Goal: Task Accomplishment & Management: Manage account settings

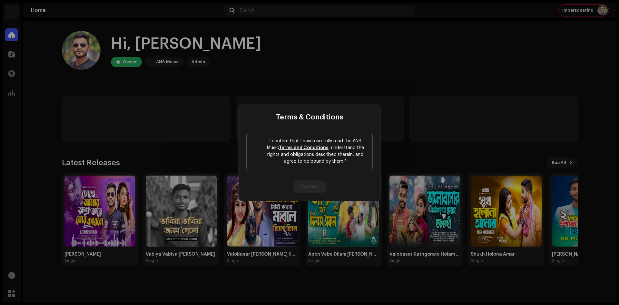
click at [259, 139] on label "I confirm that I have carefully read the ANS Music Terms and Conditions , under…" at bounding box center [309, 150] width 126 height 37
click at [258, 139] on input "I confirm that I have carefully read the ANS Music Terms and Conditions , under…" at bounding box center [255, 141] width 6 height 6
checkbox input "true"
click at [308, 180] on button "Confirm" at bounding box center [310, 186] width 34 height 13
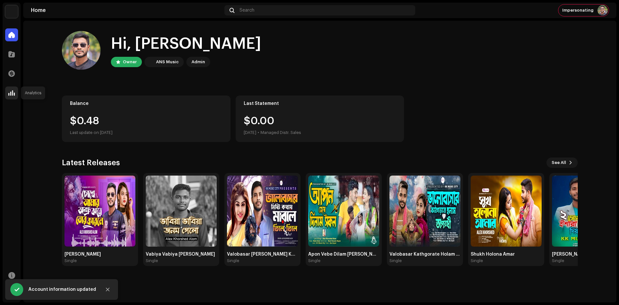
click at [15, 94] on div at bounding box center [11, 92] width 13 height 13
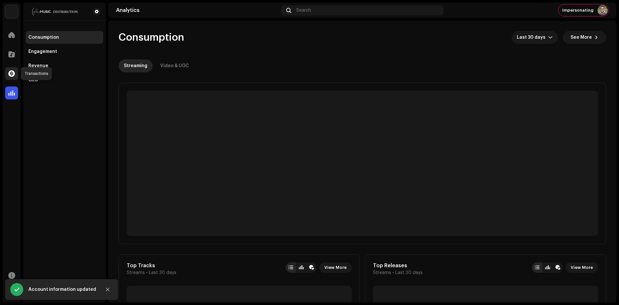
click at [15, 75] on div at bounding box center [11, 73] width 13 height 13
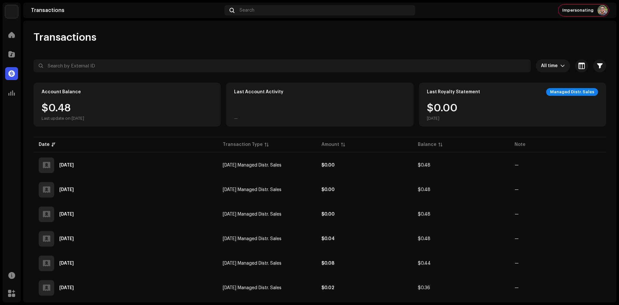
drag, startPoint x: 531, startPoint y: 99, endPoint x: 385, endPoint y: 97, distance: 145.3
click at [526, 100] on div "Last Royalty Statement Managed Distr. Sales $0.00 [DATE]" at bounding box center [512, 104] width 187 height 44
click at [300, 102] on div "Last Account Activity —" at bounding box center [319, 104] width 187 height 44
click at [592, 17] on div "Transactions Search Impersonating" at bounding box center [319, 10] width 593 height 15
click at [591, 11] on span "Impersonating" at bounding box center [577, 10] width 31 height 5
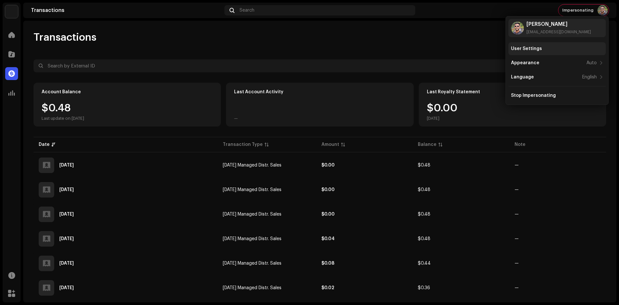
click at [535, 45] on div "User Settings" at bounding box center [556, 48] width 97 height 13
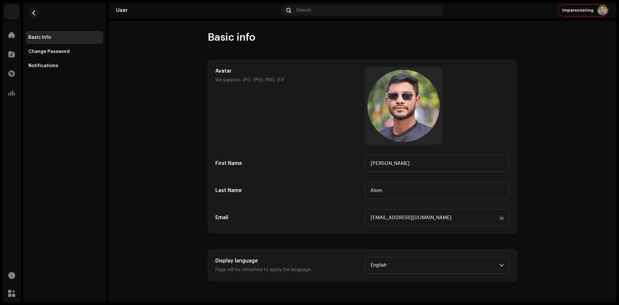
click at [443, 216] on input "[EMAIL_ADDRESS][DOMAIN_NAME]" at bounding box center [437, 217] width 144 height 17
click at [79, 57] on div "Change Password" at bounding box center [64, 51] width 77 height 13
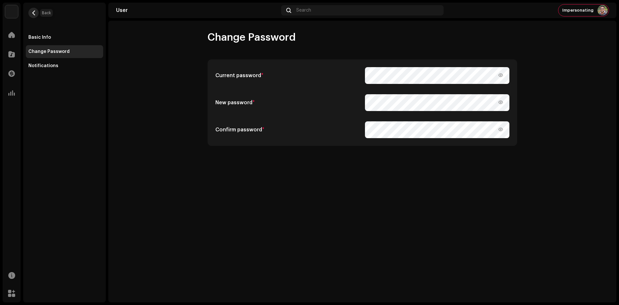
click at [29, 13] on button "button" at bounding box center [33, 13] width 10 height 10
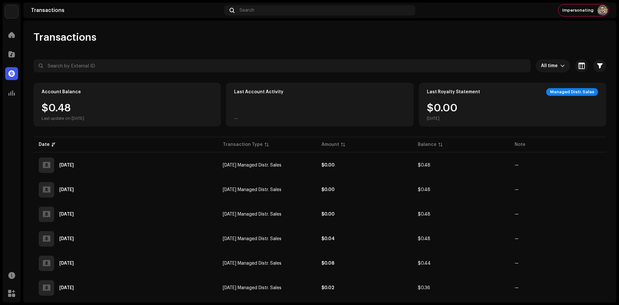
click at [590, 95] on div "Managed Distr. Sales" at bounding box center [572, 92] width 52 height 8
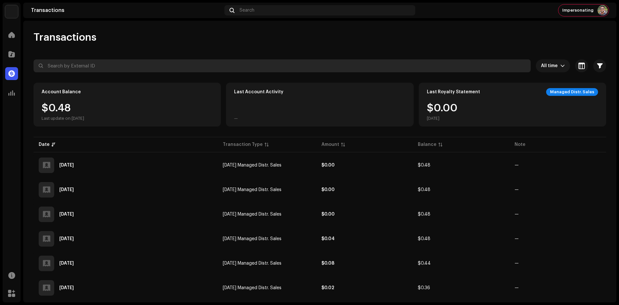
drag, startPoint x: 78, startPoint y: 63, endPoint x: 26, endPoint y: 80, distance: 54.1
click at [77, 63] on input "text" at bounding box center [282, 65] width 497 height 13
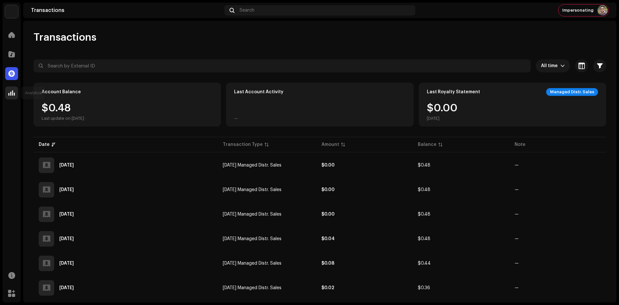
click at [7, 91] on div at bounding box center [11, 92] width 13 height 13
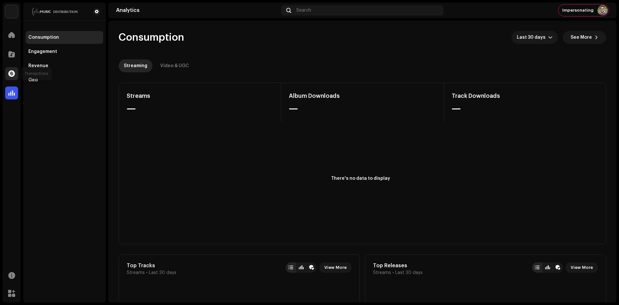
click at [8, 74] on span at bounding box center [11, 73] width 6 height 5
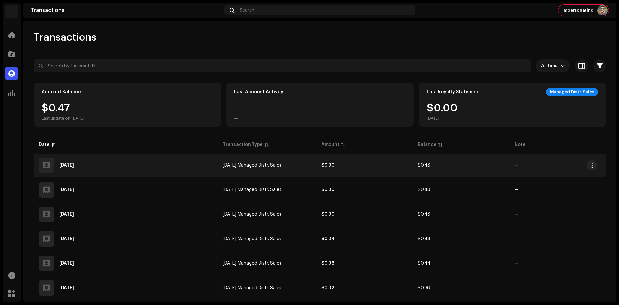
click at [205, 161] on div "[DATE]" at bounding box center [126, 164] width 174 height 15
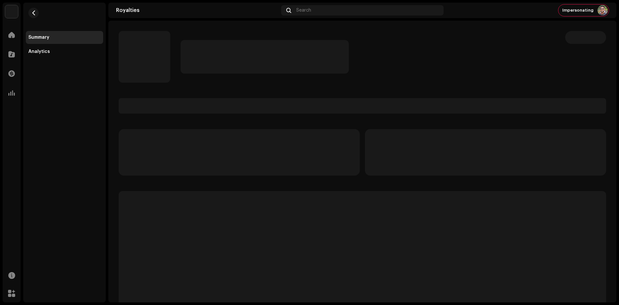
drag, startPoint x: 126, startPoint y: 172, endPoint x: 43, endPoint y: 167, distance: 83.6
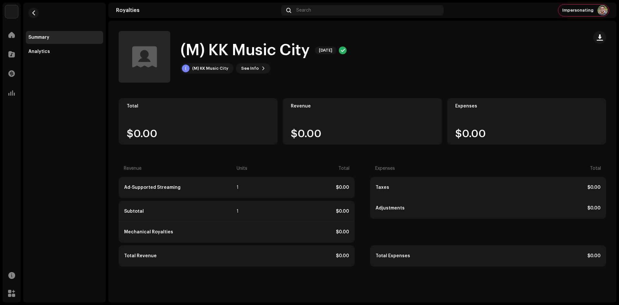
click at [70, 62] on div "Summary Analytics" at bounding box center [64, 152] width 82 height 299
click at [70, 51] on div "Analytics" at bounding box center [64, 51] width 72 height 5
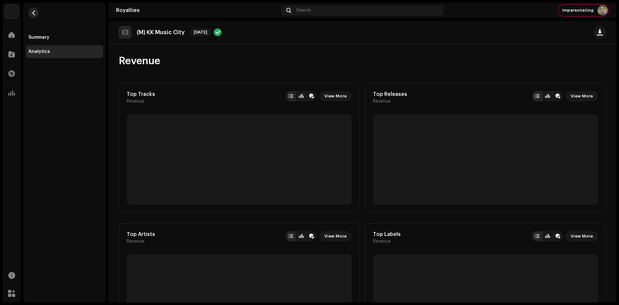
click at [33, 12] on span "button" at bounding box center [33, 12] width 5 height 5
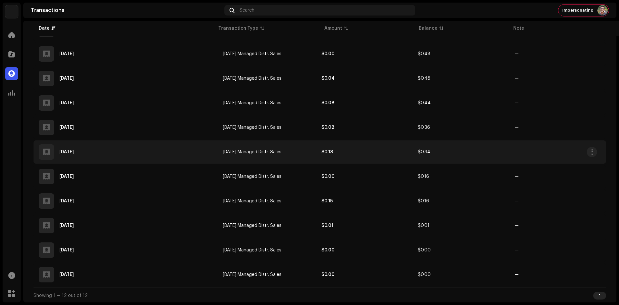
scroll to position [162, 0]
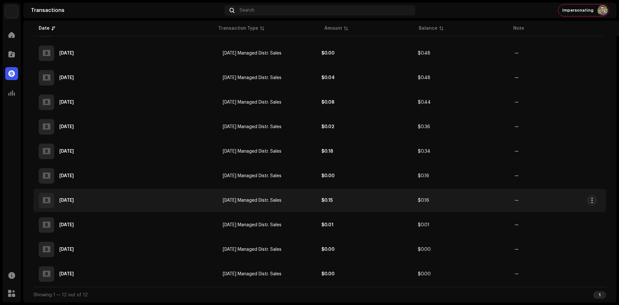
click at [137, 201] on div "[DATE]" at bounding box center [126, 199] width 174 height 15
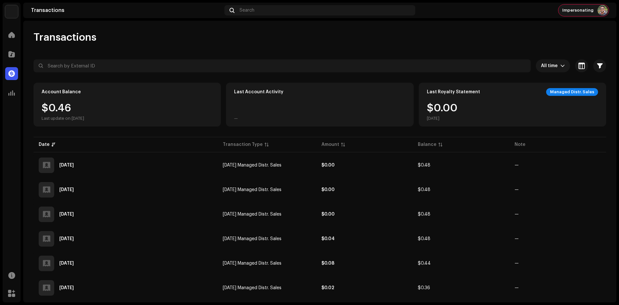
click at [582, 13] on span "Impersonating" at bounding box center [577, 10] width 31 height 5
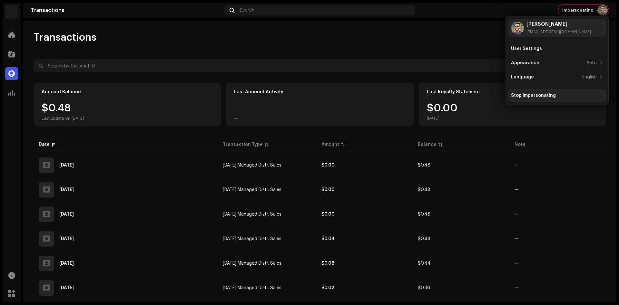
click at [532, 97] on div "Stop Impersonating" at bounding box center [533, 95] width 45 height 5
